Goal: Task Accomplishment & Management: Use online tool/utility

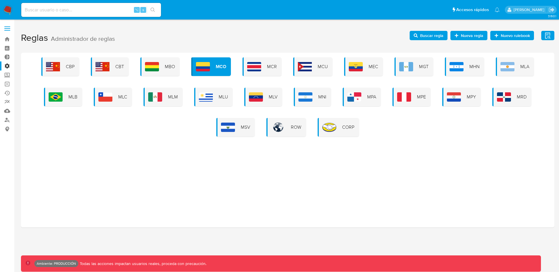
click at [437, 37] on span "Buscar regla" at bounding box center [431, 35] width 23 height 9
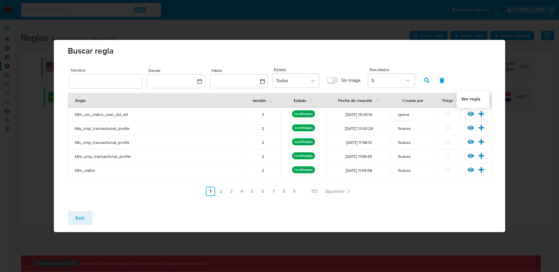
click at [470, 114] on icon at bounding box center [470, 114] width 6 height 4
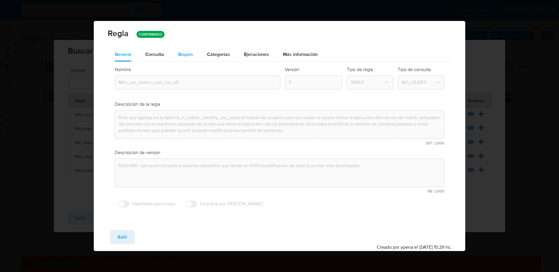
click at [196, 59] on button "Grupos" at bounding box center [185, 54] width 29 height 14
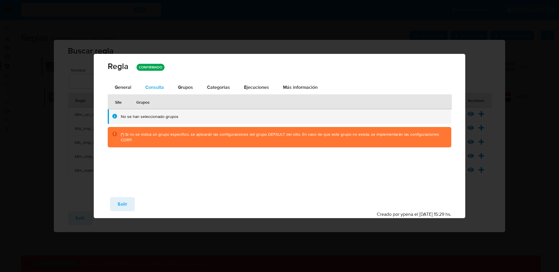
click at [159, 86] on span "Consulta" at bounding box center [154, 87] width 19 height 7
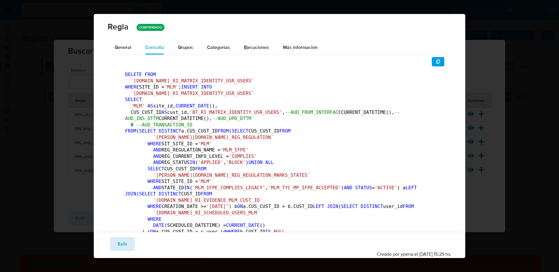
click at [127, 237] on button "Salir" at bounding box center [122, 244] width 25 height 14
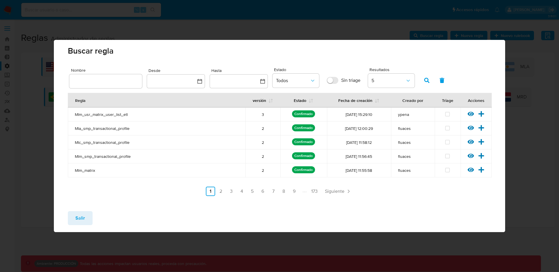
click at [91, 214] on button "Salir" at bounding box center [80, 218] width 25 height 14
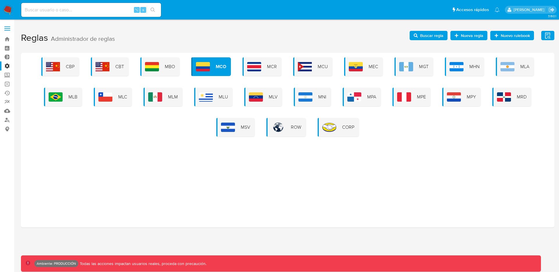
click at [10, 30] on span at bounding box center [7, 30] width 6 height 1
click at [0, 0] on input "checkbox" at bounding box center [0, 0] width 0 height 0
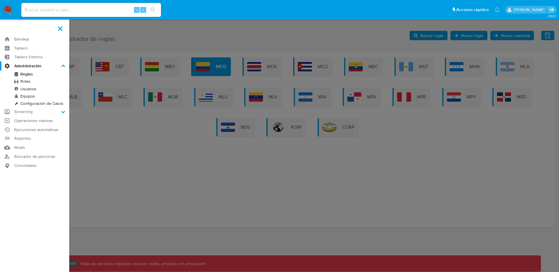
click at [171, 155] on label at bounding box center [279, 136] width 559 height 272
click at [0, 0] on input "checkbox" at bounding box center [0, 0] width 0 height 0
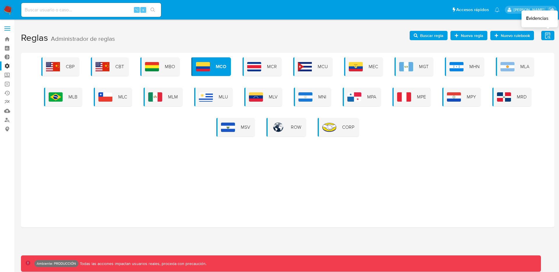
click at [544, 36] on icon "button" at bounding box center [547, 35] width 7 height 7
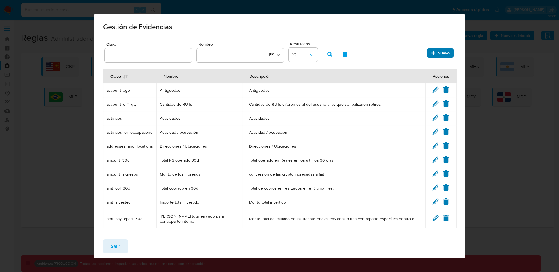
click at [437, 52] on span "Nuevo" at bounding box center [443, 52] width 12 height 9
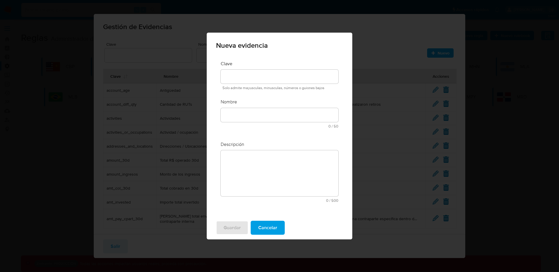
click at [241, 111] on div at bounding box center [280, 115] width 118 height 14
click at [242, 114] on div at bounding box center [280, 115] width 118 height 14
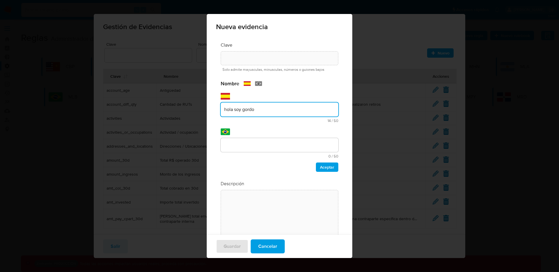
type input "hola soy gordo"
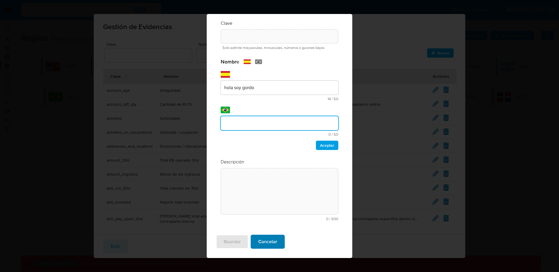
click at [276, 240] on button "Cancelar" at bounding box center [268, 242] width 34 height 14
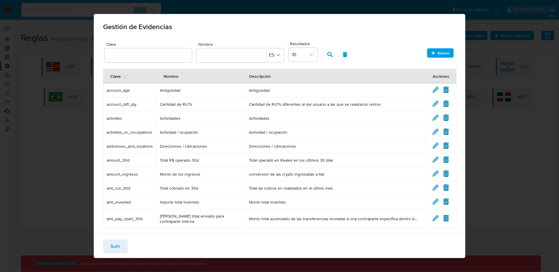
click at [110, 247] on button "Salir" at bounding box center [115, 246] width 25 height 14
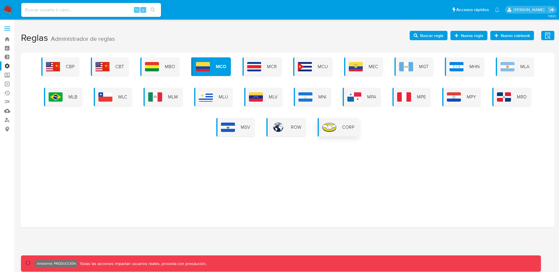
click at [344, 126] on span "CORP" at bounding box center [348, 127] width 12 height 6
